Goal: Information Seeking & Learning: Learn about a topic

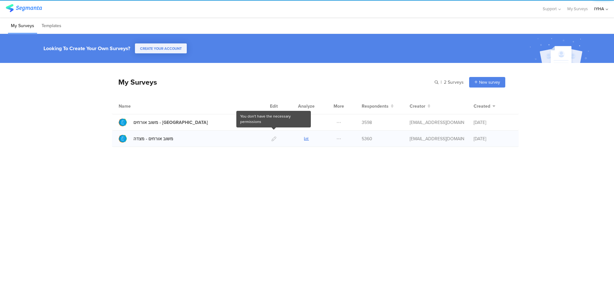
click at [305, 141] on icon at bounding box center [306, 139] width 5 height 5
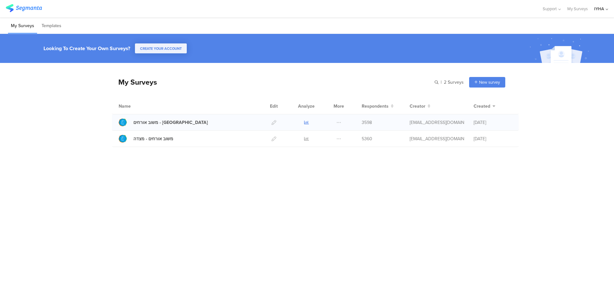
click at [307, 122] on icon at bounding box center [306, 122] width 5 height 5
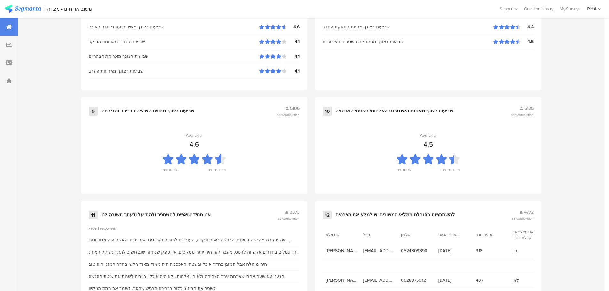
scroll to position [646, 0]
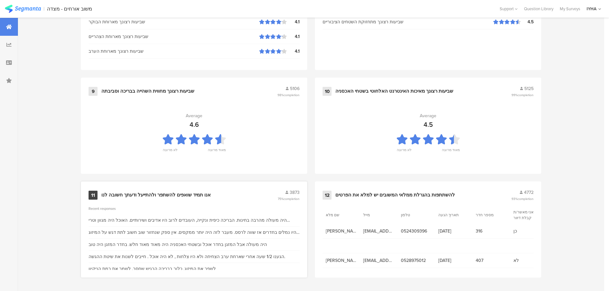
click at [208, 192] on div "אנו תמיד שואפים להשתפר ולהתייעל ודעתך חשובה לנו" at bounding box center [155, 195] width 109 height 6
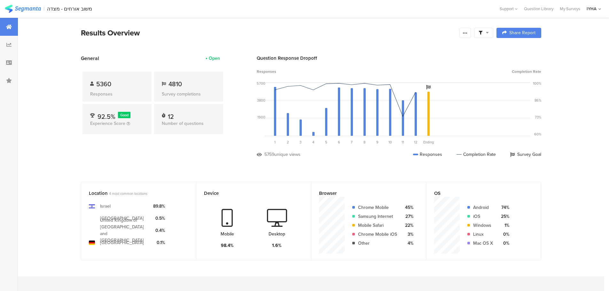
click at [5, 22] on div at bounding box center [9, 27] width 18 height 18
click at [11, 60] on icon at bounding box center [9, 62] width 6 height 5
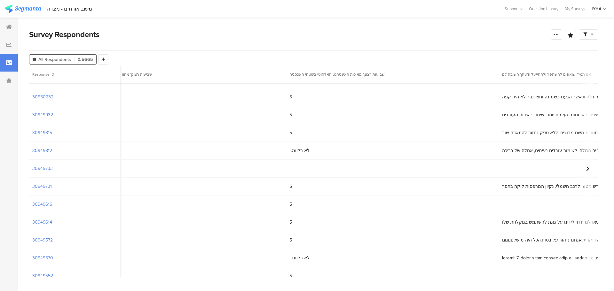
scroll to position [3128, 3079]
drag, startPoint x: 377, startPoint y: 271, endPoint x: 361, endPoint y: 271, distance: 16.0
click at [361, 271] on div "5" at bounding box center [410, 276] width 212 height 13
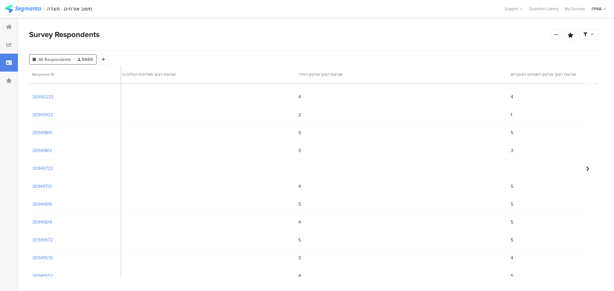
scroll to position [3128, 1213]
click at [259, 117] on div "2" at bounding box center [365, 114] width 212 height 13
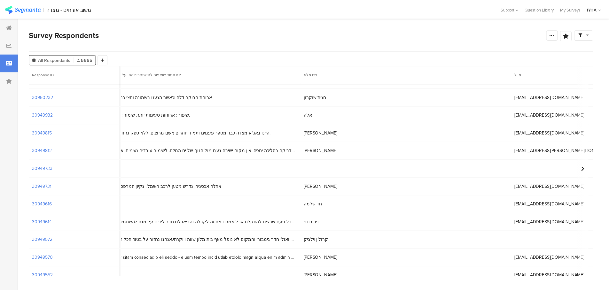
scroll to position [3128, 3514]
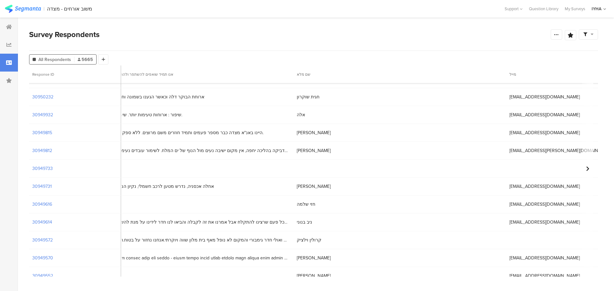
click at [297, 117] on span "אלה" at bounding box center [301, 115] width 8 height 7
click at [46, 115] on section "30949932" at bounding box center [42, 115] width 21 height 7
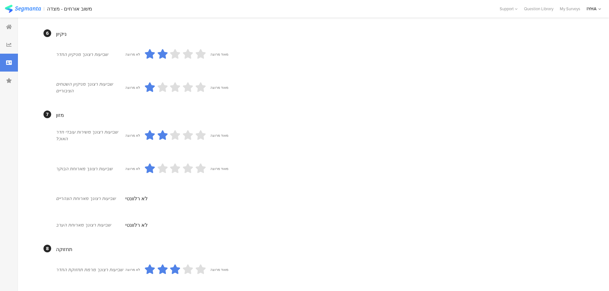
scroll to position [285, 0]
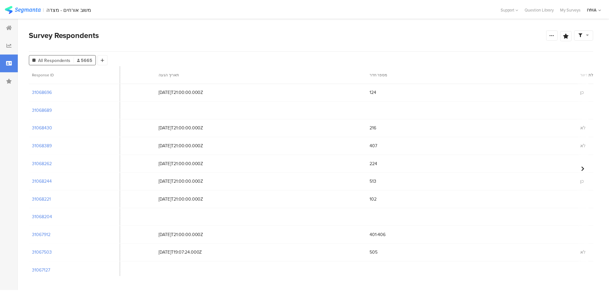
scroll to position [0, 4177]
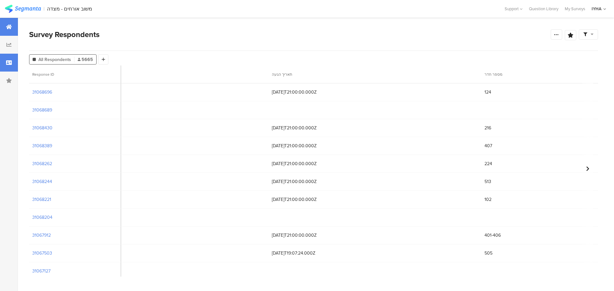
click at [8, 25] on icon at bounding box center [9, 26] width 6 height 5
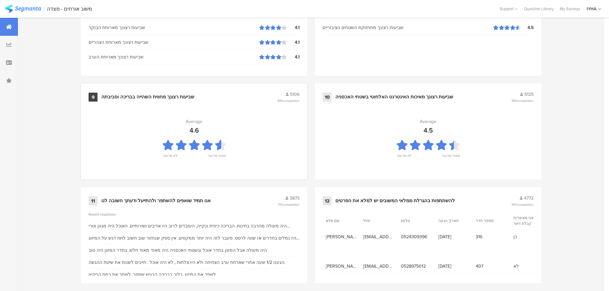
scroll to position [646, 0]
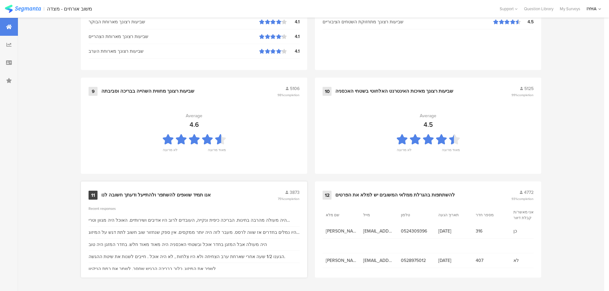
click at [168, 194] on div "אנו תמיד שואפים להשתפר ולהתייעל ודעתך חשובה לנו" at bounding box center [155, 195] width 109 height 6
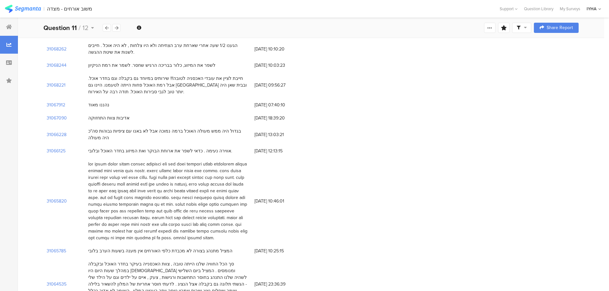
scroll to position [120, 0]
click at [62, 197] on section "31065820" at bounding box center [57, 200] width 20 height 7
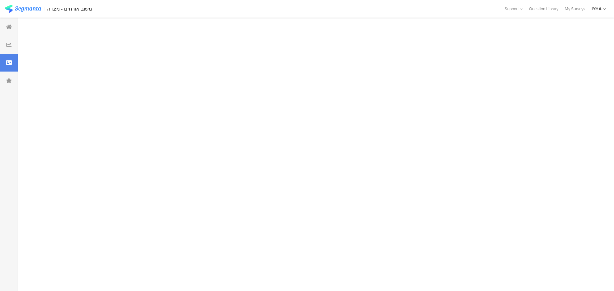
click at [62, 192] on div at bounding box center [313, 155] width 591 height 274
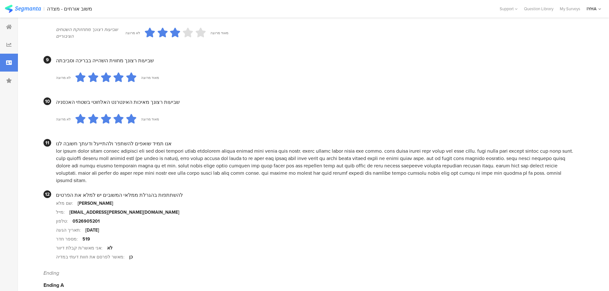
scroll to position [578, 0]
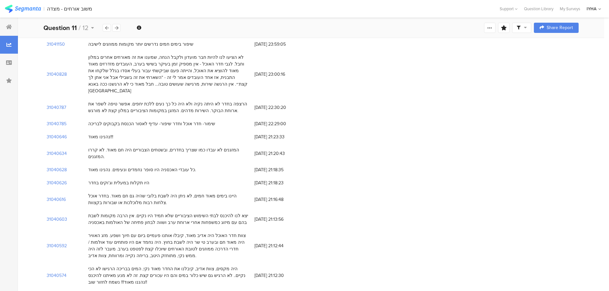
scroll to position [783, 0]
